Goal: Transaction & Acquisition: Obtain resource

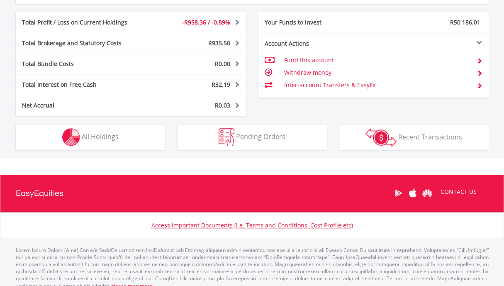
scroll to position [458, 0]
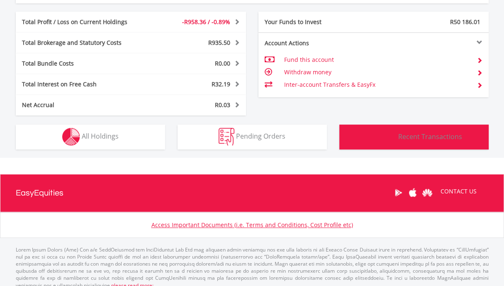
click at [404, 135] on span "Recent Transactions" at bounding box center [430, 136] width 64 height 9
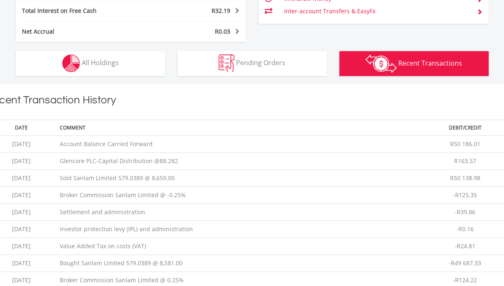
scroll to position [524, 0]
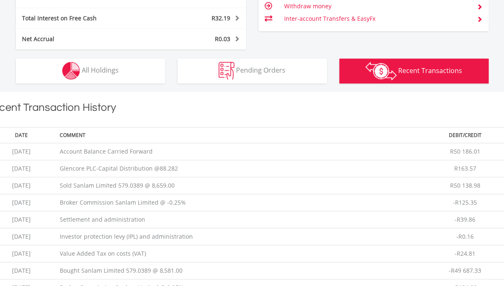
click at [408, 74] on button "Transactions Recent Transactions" at bounding box center [413, 71] width 149 height 25
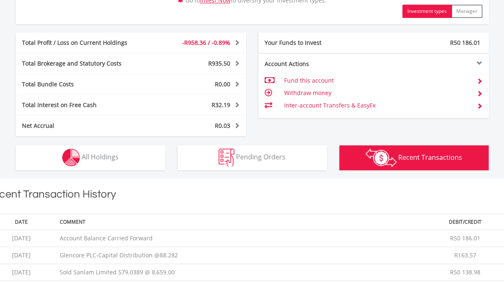
scroll to position [432, 0]
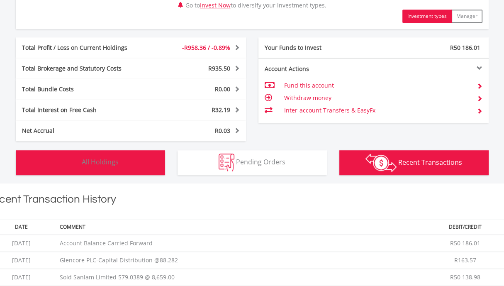
click at [88, 161] on span "All Holdings" at bounding box center [100, 161] width 37 height 9
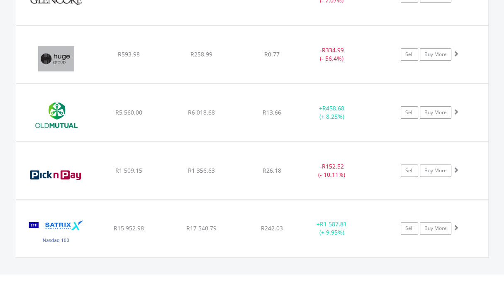
scroll to position [900, 0]
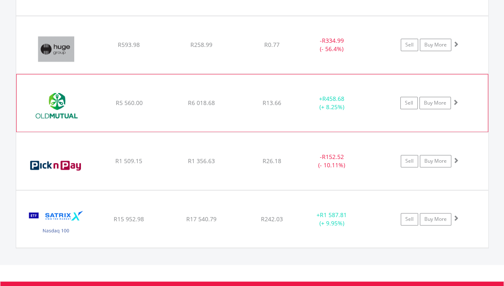
click at [54, 95] on img at bounding box center [56, 107] width 71 height 45
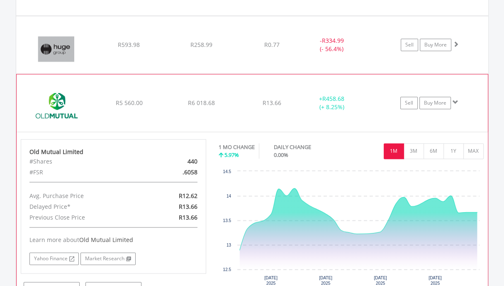
click at [54, 95] on img at bounding box center [56, 107] width 71 height 45
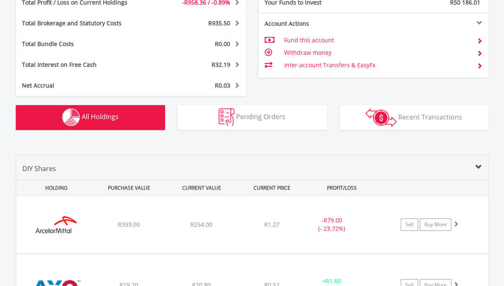
scroll to position [467, 0]
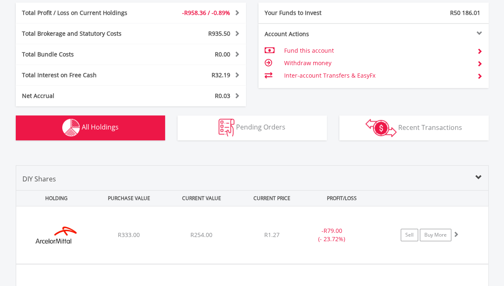
click at [98, 123] on span "All Holdings" at bounding box center [100, 126] width 37 height 9
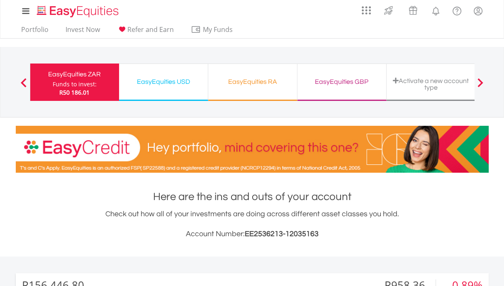
scroll to position [0, 0]
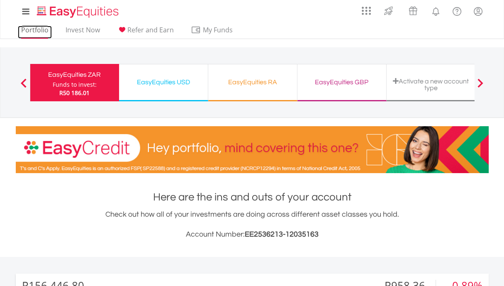
click at [35, 30] on link "Portfolio" at bounding box center [35, 32] width 34 height 13
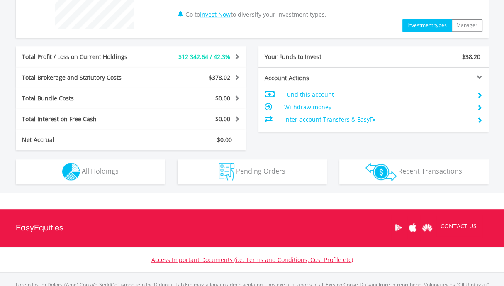
scroll to position [373, 0]
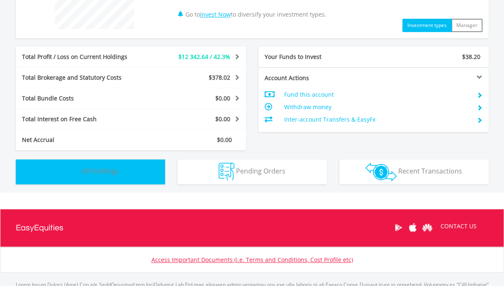
click at [95, 172] on span "All Holdings" at bounding box center [100, 170] width 37 height 9
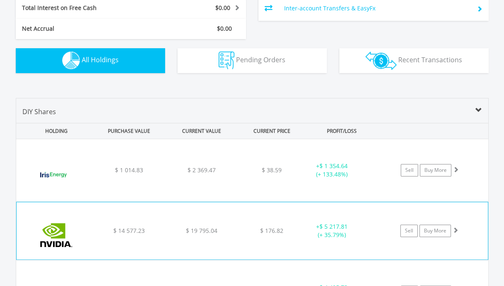
scroll to position [482, 0]
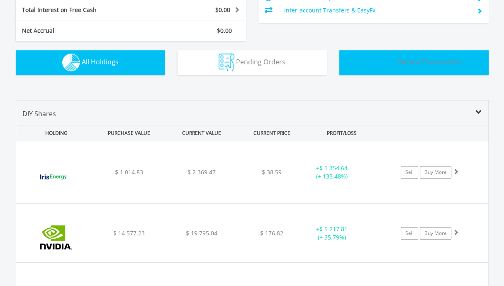
click at [420, 65] on button "Transactions Recent Transactions" at bounding box center [413, 62] width 149 height 25
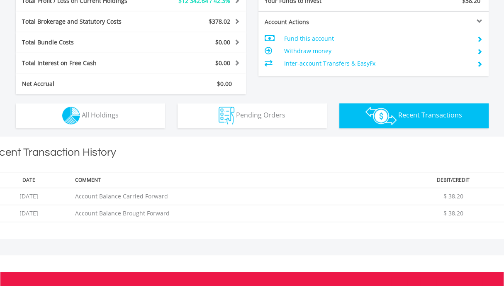
scroll to position [429, 0]
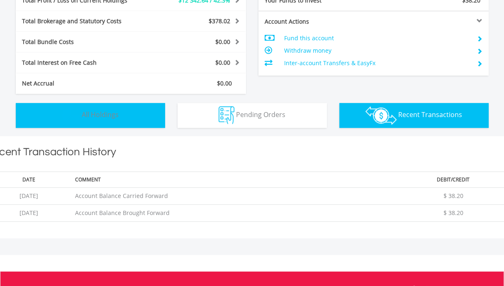
click at [87, 112] on span "All Holdings" at bounding box center [100, 114] width 37 height 9
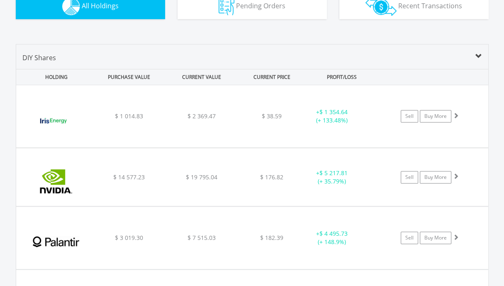
scroll to position [539, 0]
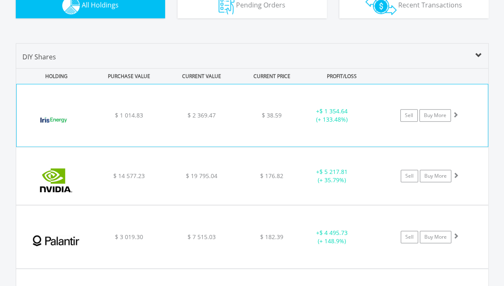
click at [54, 120] on img at bounding box center [56, 120] width 71 height 50
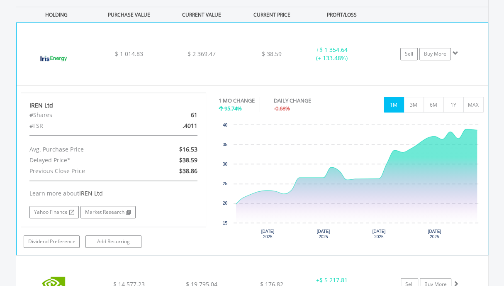
scroll to position [600, 0]
click at [47, 61] on img at bounding box center [56, 59] width 71 height 50
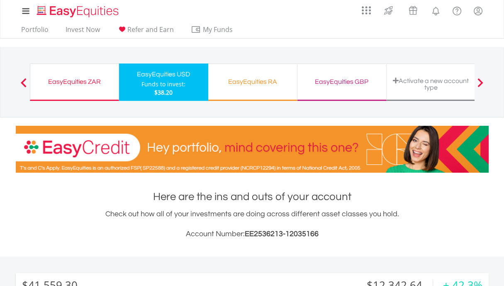
scroll to position [0, 0]
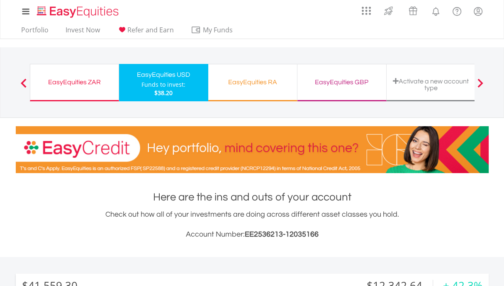
click at [249, 82] on div "EasyEquities RA" at bounding box center [252, 82] width 79 height 12
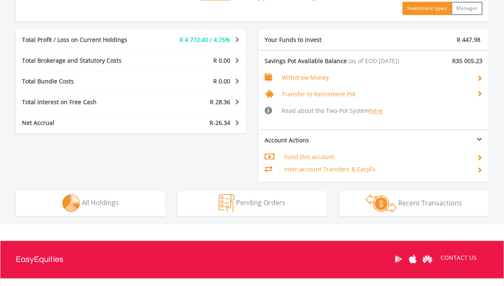
scroll to position [429, 0]
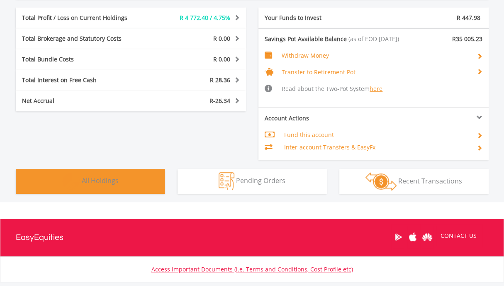
click at [94, 180] on span "All Holdings" at bounding box center [100, 180] width 37 height 9
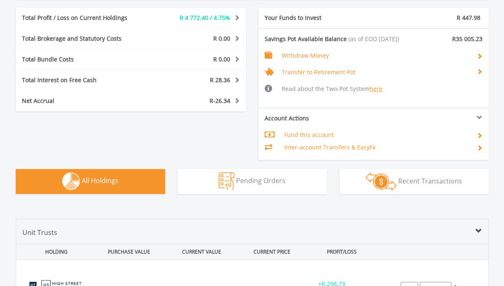
scroll to position [639, 0]
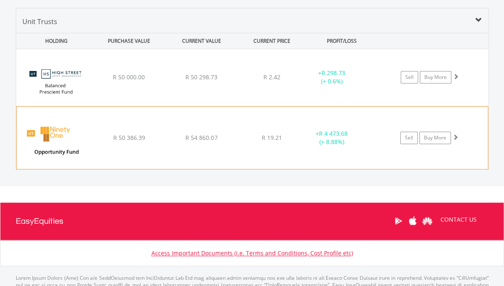
click at [53, 128] on img at bounding box center [56, 142] width 71 height 50
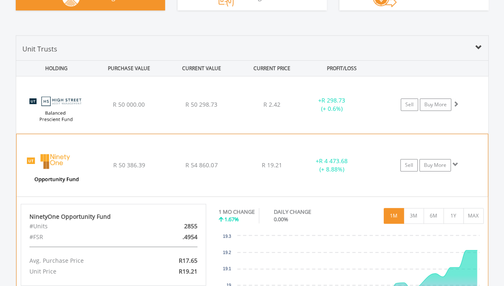
scroll to position [612, 0]
click at [59, 159] on img at bounding box center [56, 169] width 71 height 50
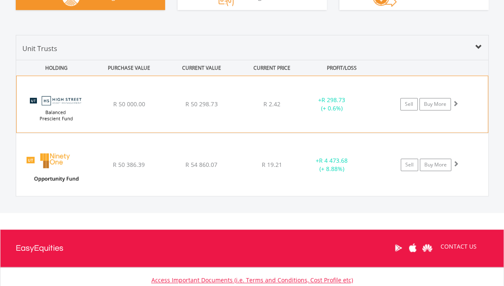
click at [56, 105] on img at bounding box center [56, 108] width 71 height 44
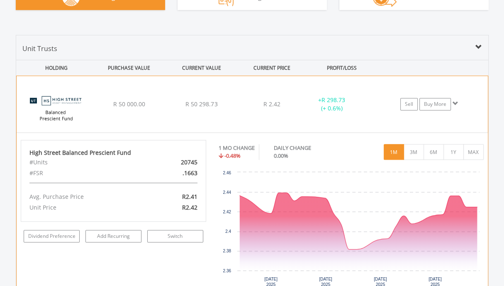
click at [63, 100] on img at bounding box center [56, 108] width 71 height 44
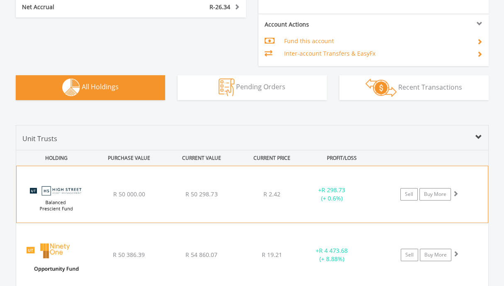
scroll to position [521, 0]
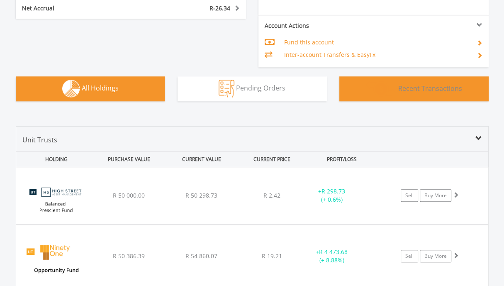
click at [412, 88] on span "Recent Transactions" at bounding box center [430, 87] width 64 height 9
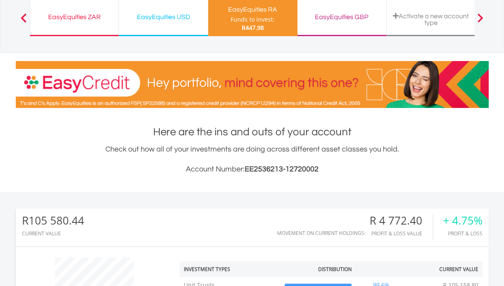
scroll to position [0, 0]
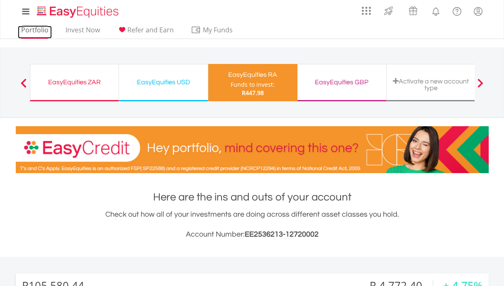
click at [40, 31] on link "Portfolio" at bounding box center [35, 32] width 34 height 13
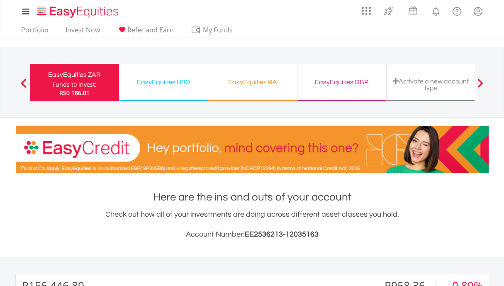
scroll to position [79, 158]
click at [31, 32] on link "Portfolio" at bounding box center [35, 32] width 34 height 13
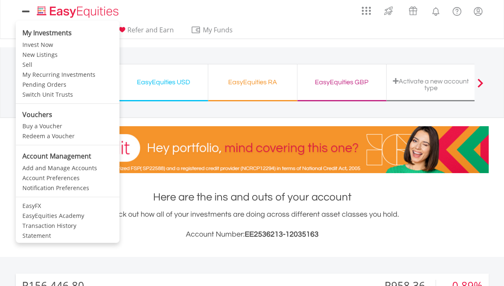
scroll to position [79, 158]
click at [36, 238] on link "Statement" at bounding box center [68, 236] width 104 height 10
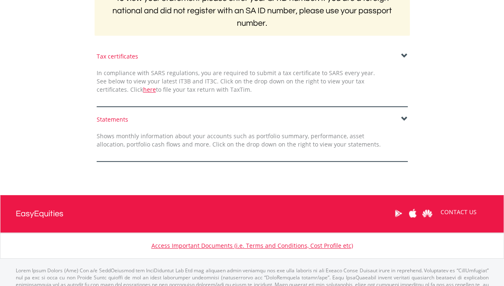
scroll to position [189, 0]
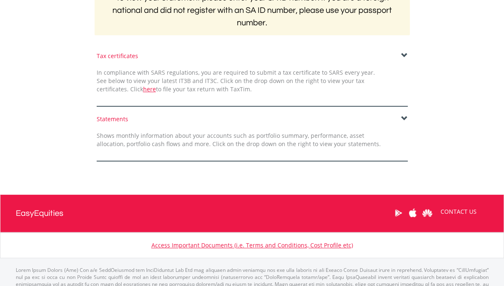
click at [404, 118] on span at bounding box center [404, 118] width 7 height 7
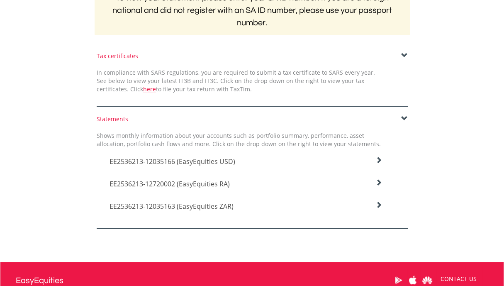
click at [377, 206] on icon at bounding box center [379, 205] width 7 height 7
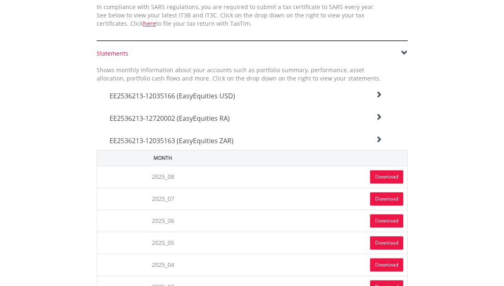
scroll to position [254, 0]
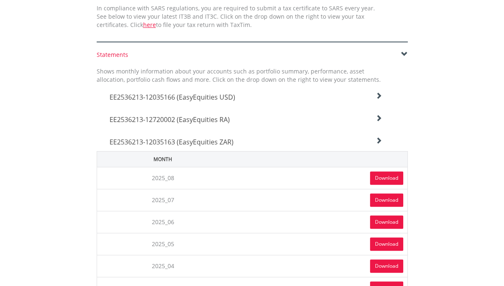
click at [379, 175] on link "Download" at bounding box center [386, 177] width 33 height 13
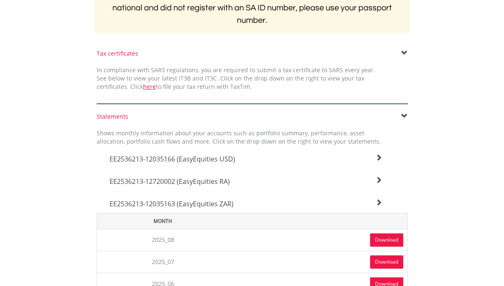
scroll to position [196, 0]
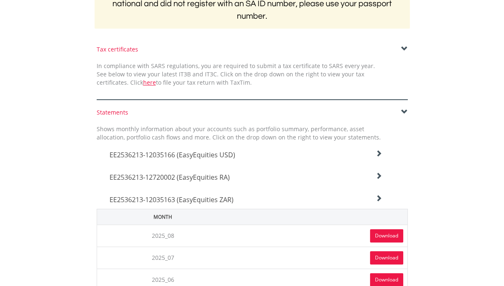
click at [378, 199] on icon at bounding box center [379, 198] width 7 height 7
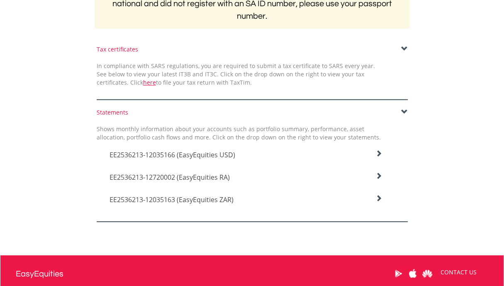
click at [378, 152] on icon at bounding box center [379, 153] width 7 height 7
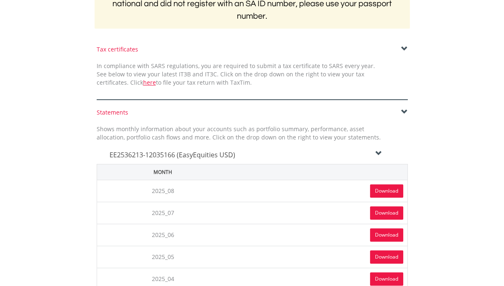
click at [380, 191] on link "Download" at bounding box center [386, 190] width 33 height 13
click at [380, 151] on icon at bounding box center [379, 153] width 7 height 7
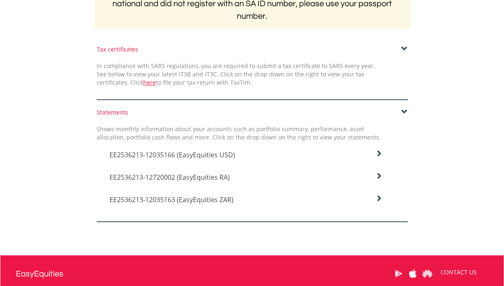
click at [379, 198] on icon at bounding box center [379, 198] width 7 height 7
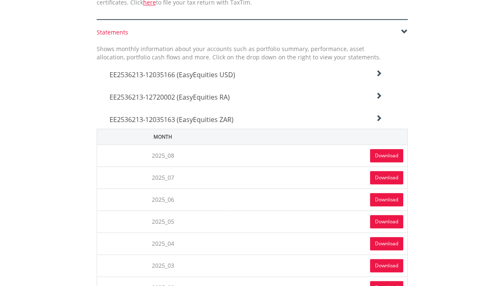
scroll to position [276, 0]
click at [378, 154] on link "Download" at bounding box center [386, 155] width 33 height 13
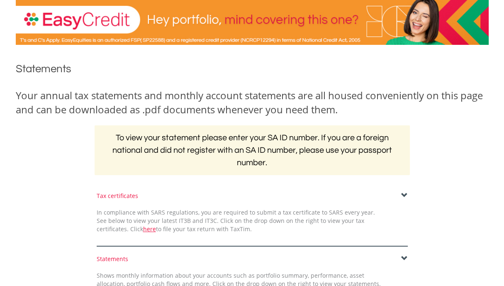
scroll to position [0, 0]
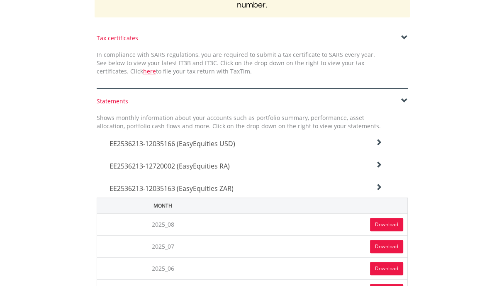
scroll to position [206, 0]
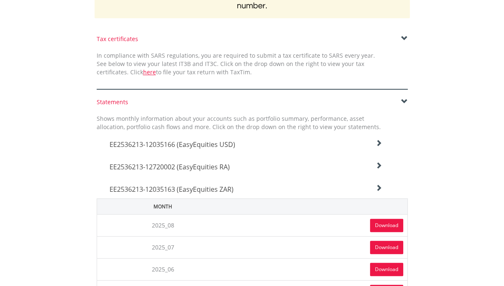
click at [381, 189] on icon at bounding box center [379, 188] width 7 height 7
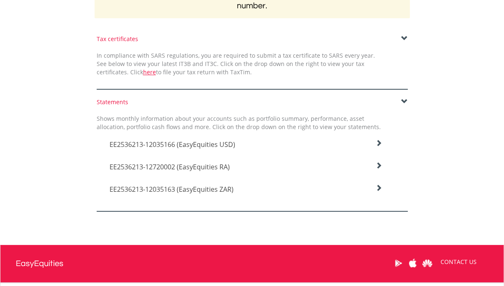
click at [378, 165] on icon at bounding box center [379, 165] width 7 height 7
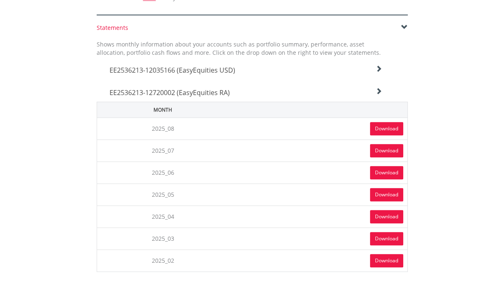
scroll to position [282, 0]
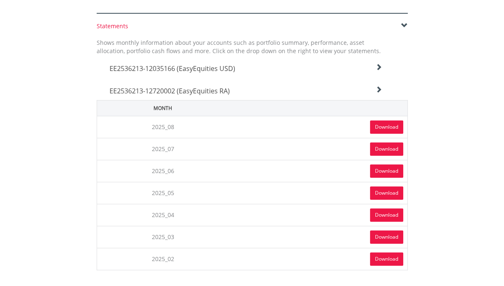
click at [380, 124] on link "Download" at bounding box center [386, 126] width 33 height 13
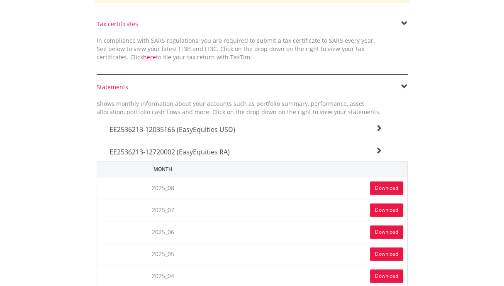
scroll to position [222, 0]
click at [384, 208] on link "Download" at bounding box center [386, 209] width 33 height 13
click at [229, 140] on div "EE2536213-12720002 (EasyEquities RA)" at bounding box center [245, 149] width 285 height 22
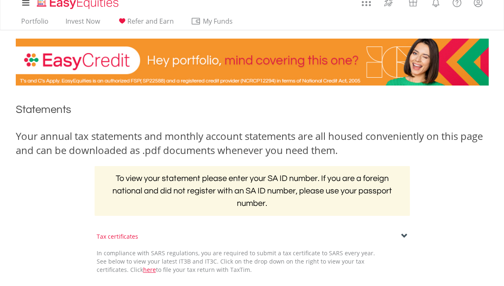
scroll to position [0, 0]
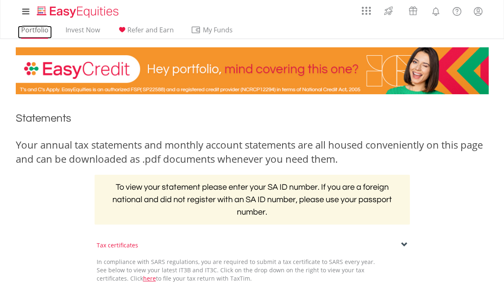
click at [28, 29] on link "Portfolio" at bounding box center [35, 32] width 34 height 13
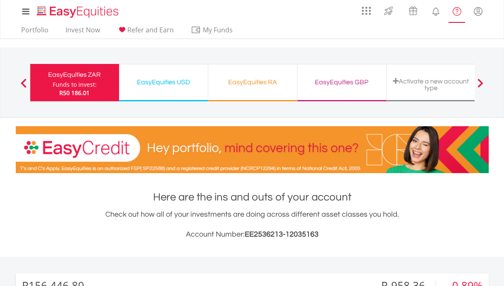
scroll to position [79, 158]
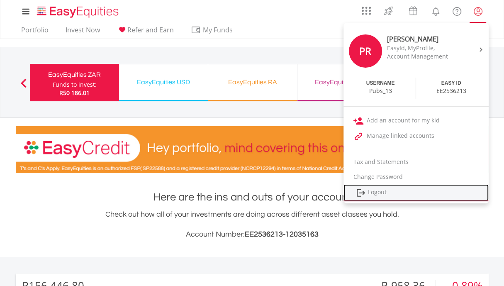
click at [388, 193] on link "Logout" at bounding box center [416, 192] width 145 height 17
